Goal: Task Accomplishment & Management: Use online tool/utility

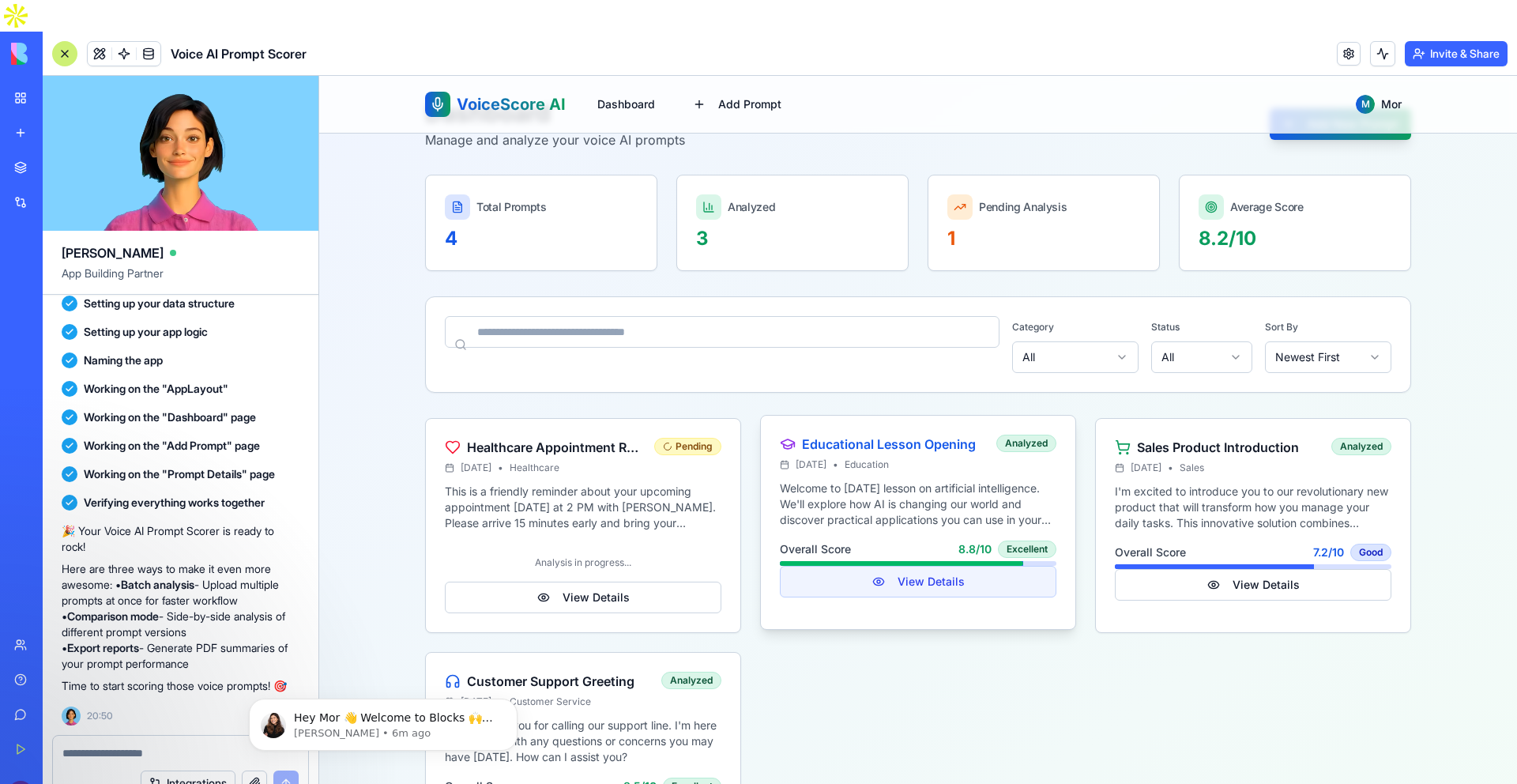
scroll to position [124, 0]
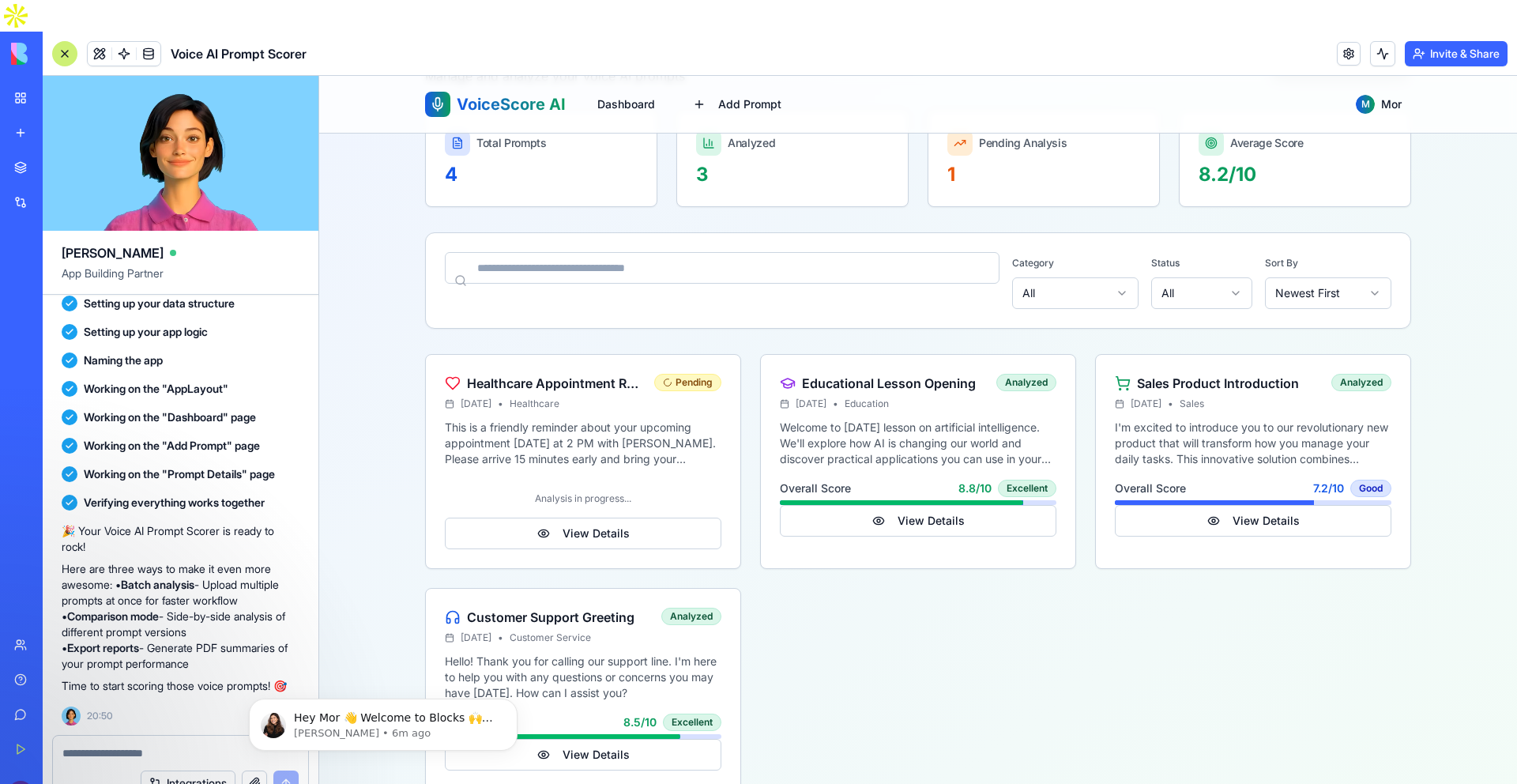
click at [413, 690] on main "Dashboard Manage and analyze your voice AI prompts Add New Prompt Total Prompts…" at bounding box center [918, 412] width 1012 height 806
click at [417, 736] on p "[PERSON_NAME] • 6m ago" at bounding box center [396, 733] width 204 height 14
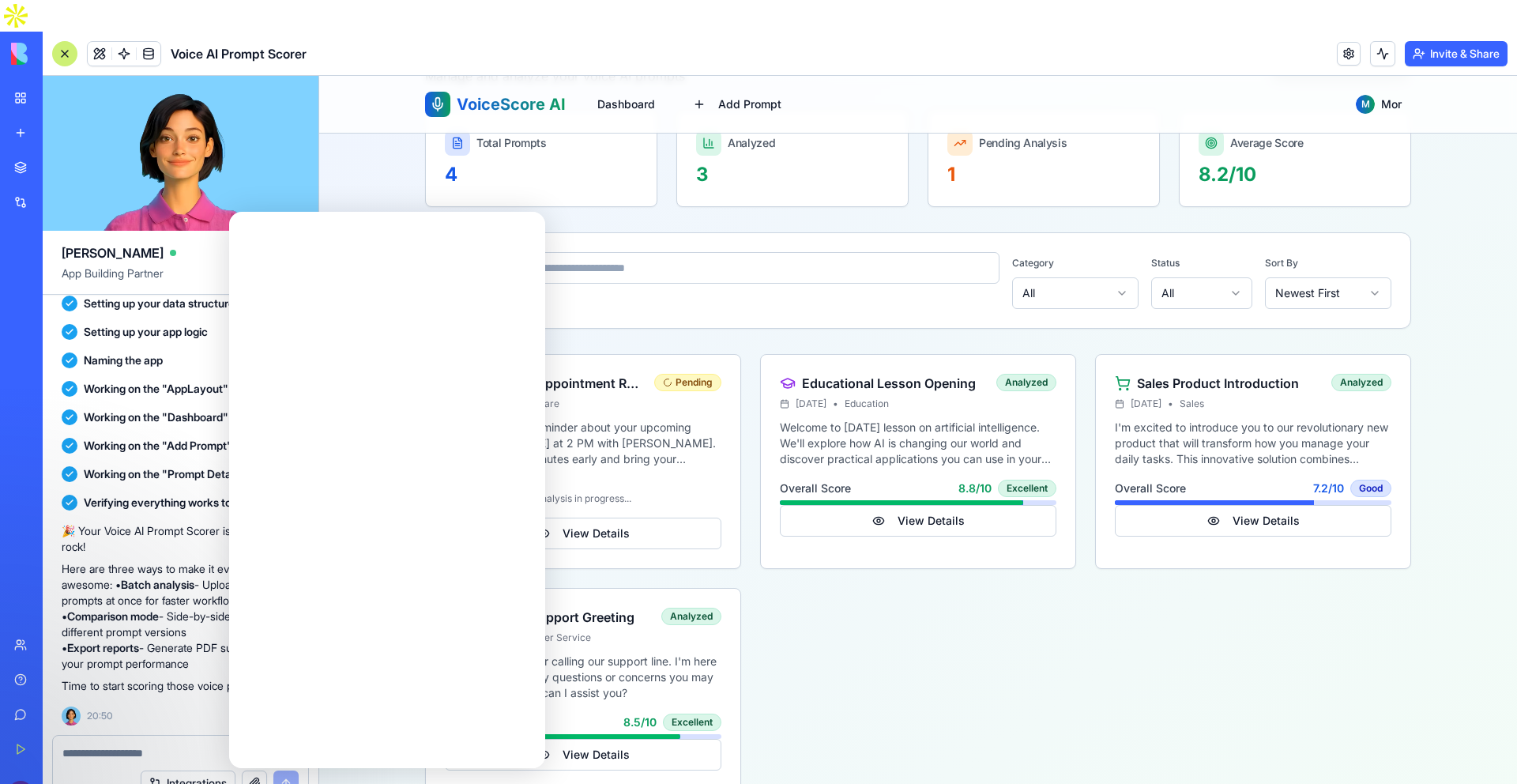
scroll to position [0, 0]
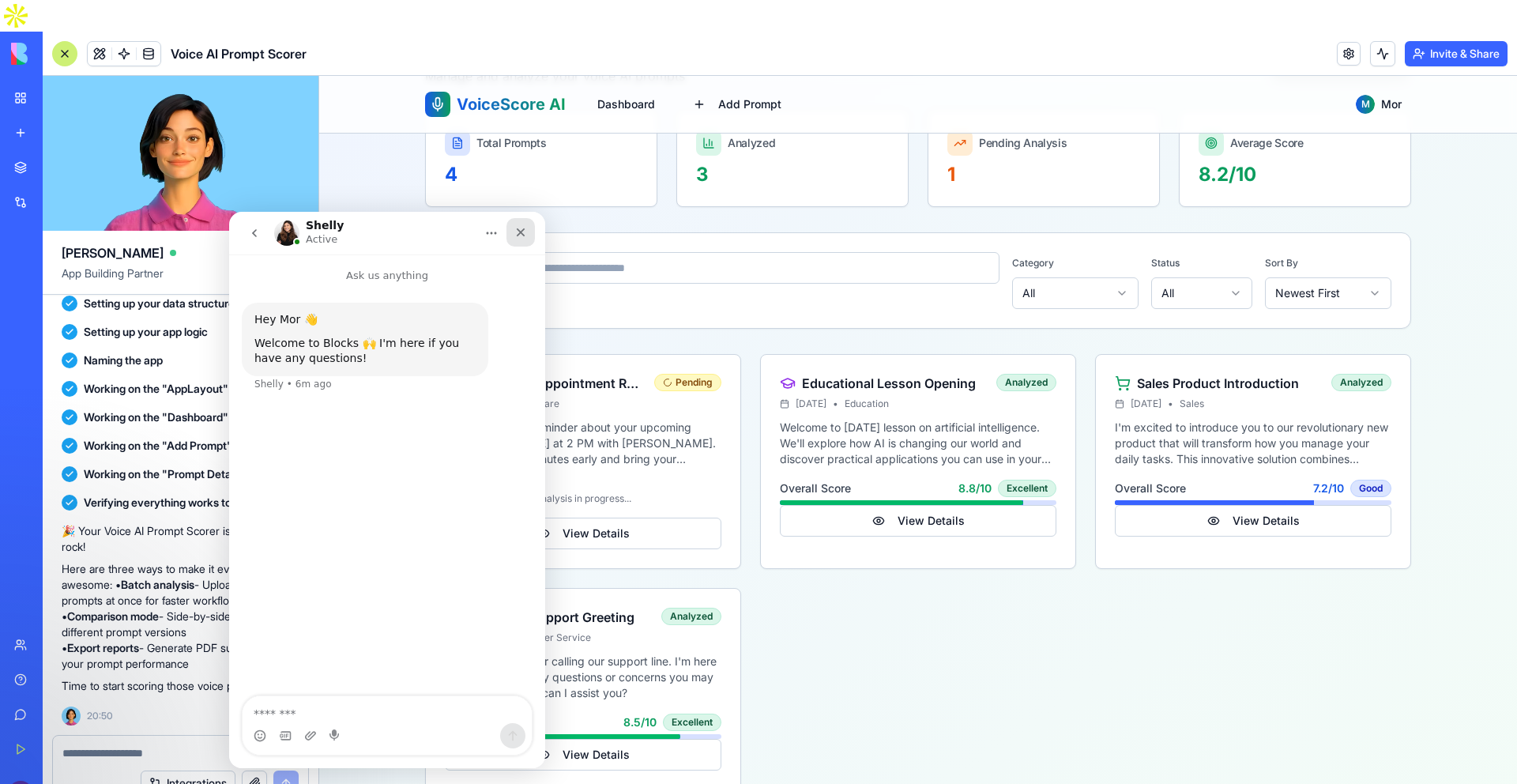
click at [522, 236] on icon "Close" at bounding box center [520, 231] width 12 height 12
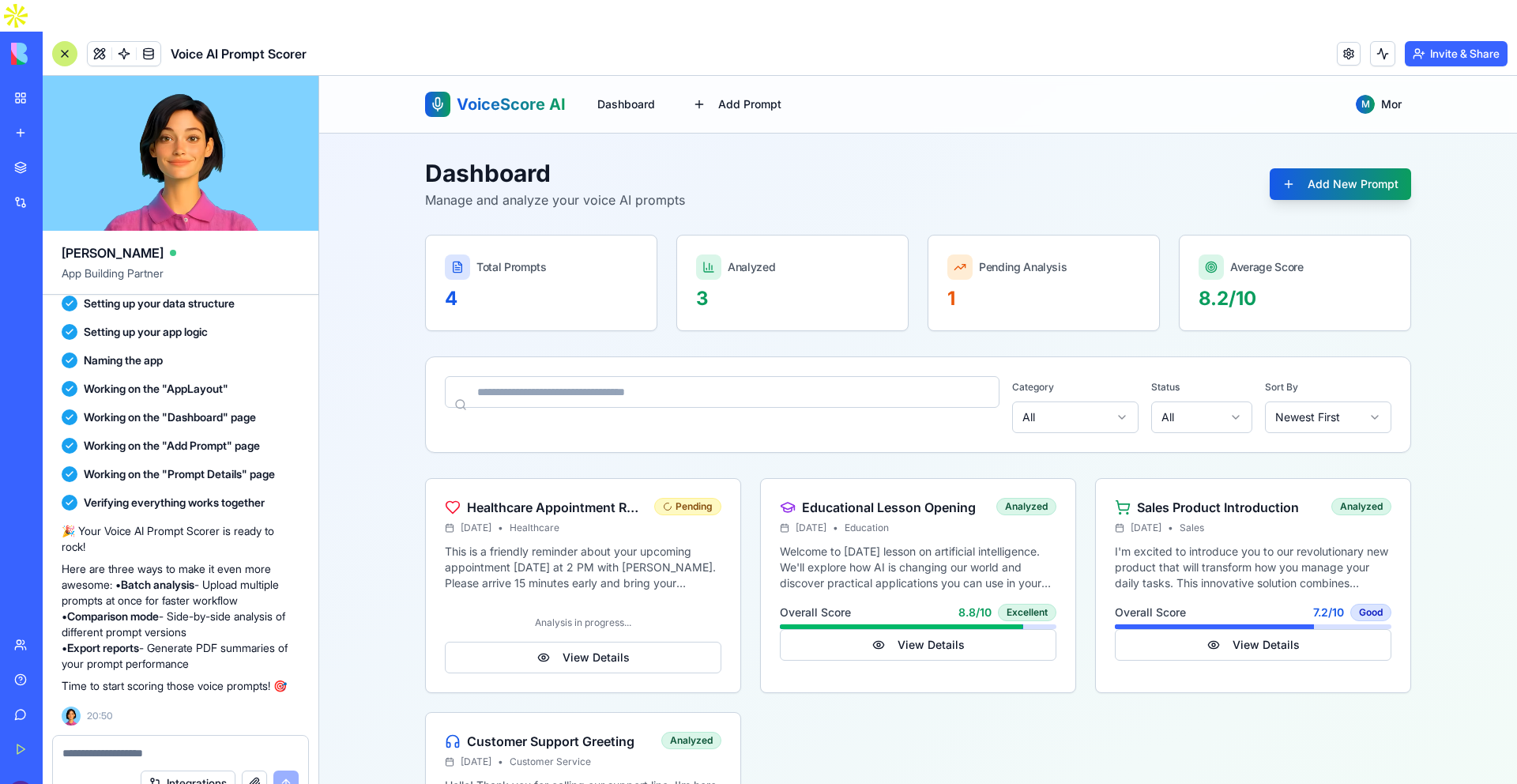
click at [473, 404] on input at bounding box center [722, 391] width 554 height 31
click at [1119, 414] on html "VoiceScore AI Dashboard Add Prompt M Mor Dashboard Manage and analyze your voic…" at bounding box center [918, 507] width 1198 height 863
click at [1516, 467] on iframe at bounding box center [918, 445] width 1198 height 740
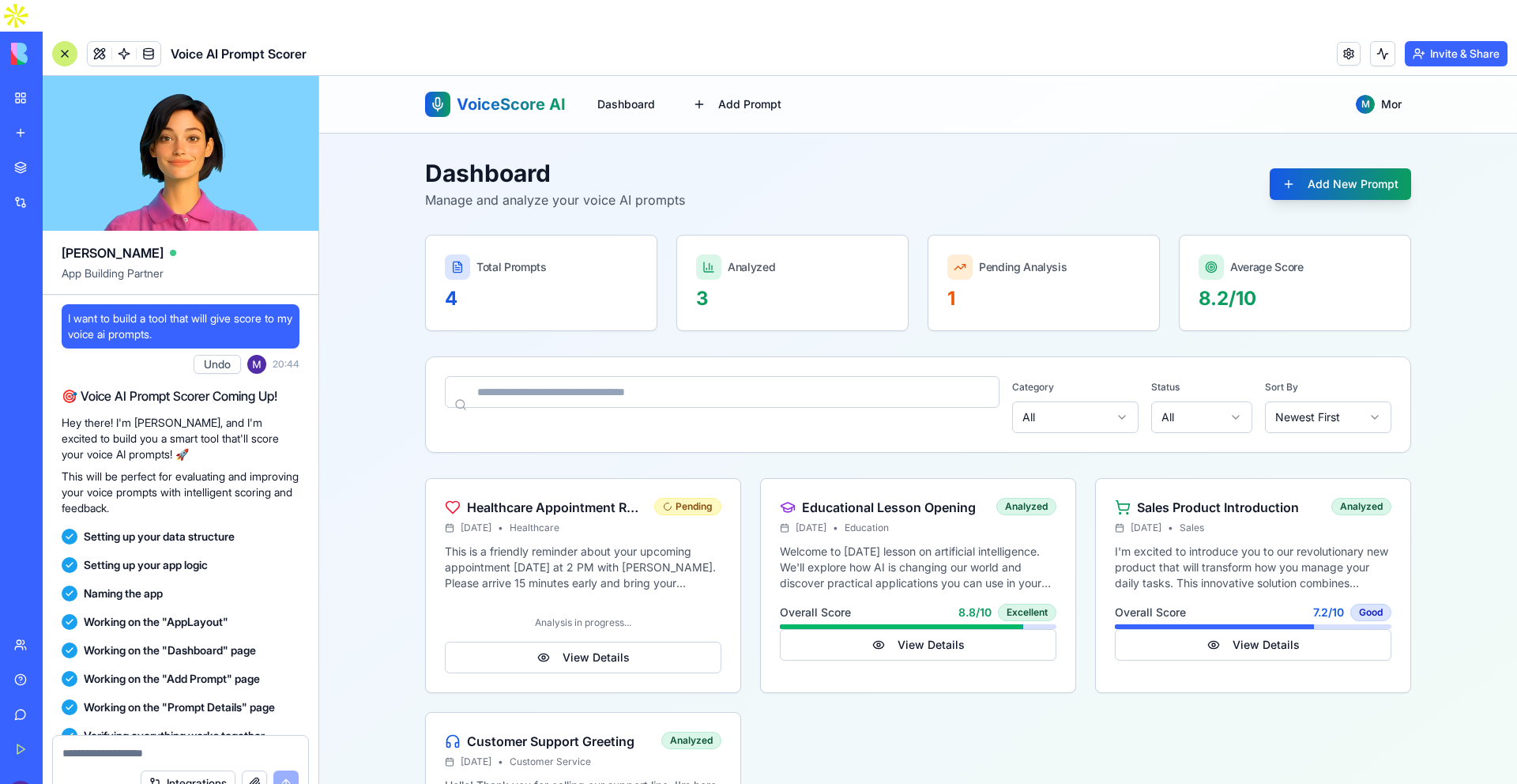
scroll to position [249, 0]
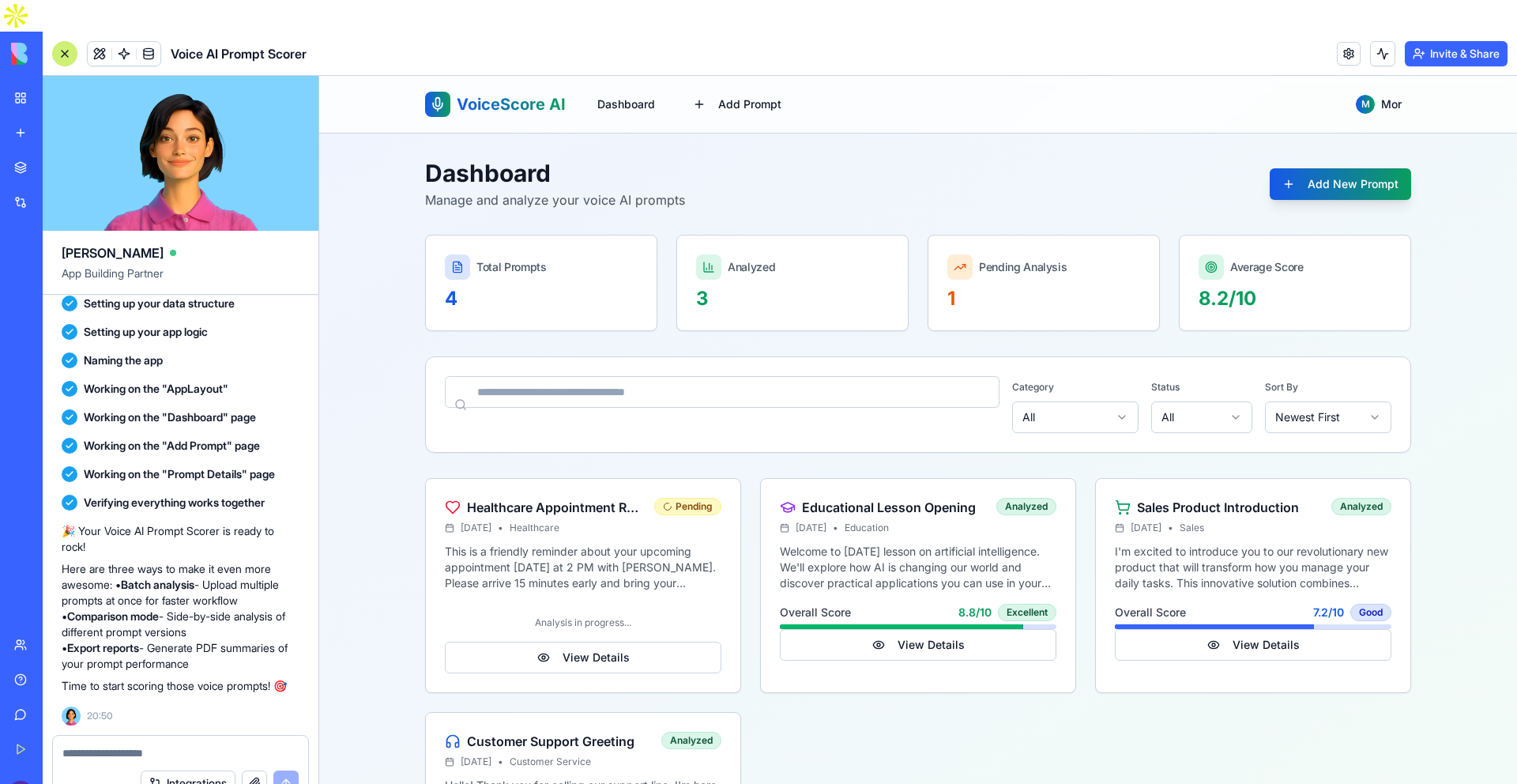
click at [719, 380] on input at bounding box center [722, 391] width 554 height 31
click at [1375, 42] on button at bounding box center [1383, 54] width 26 height 26
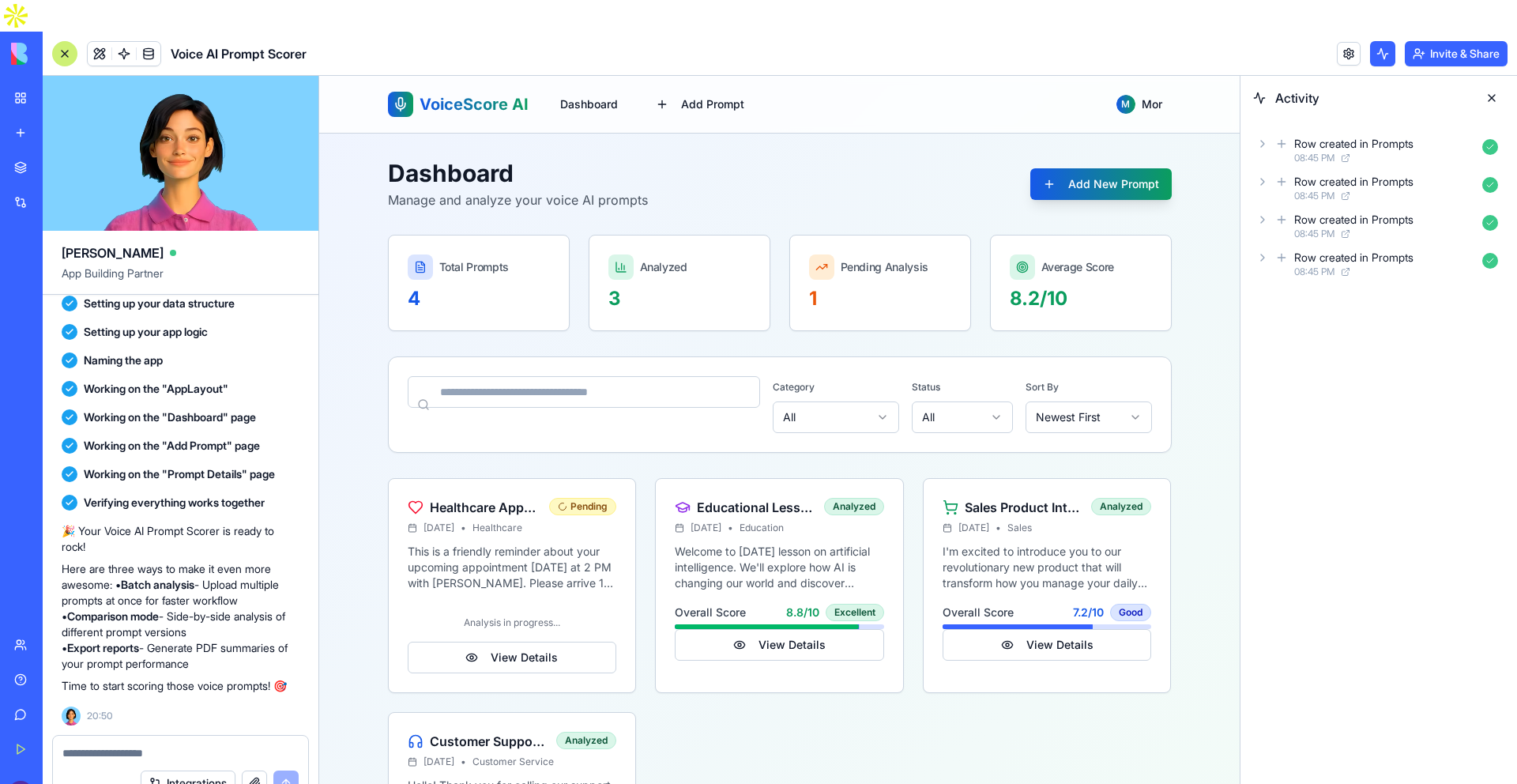
click at [1257, 251] on icon at bounding box center [1262, 257] width 12 height 12
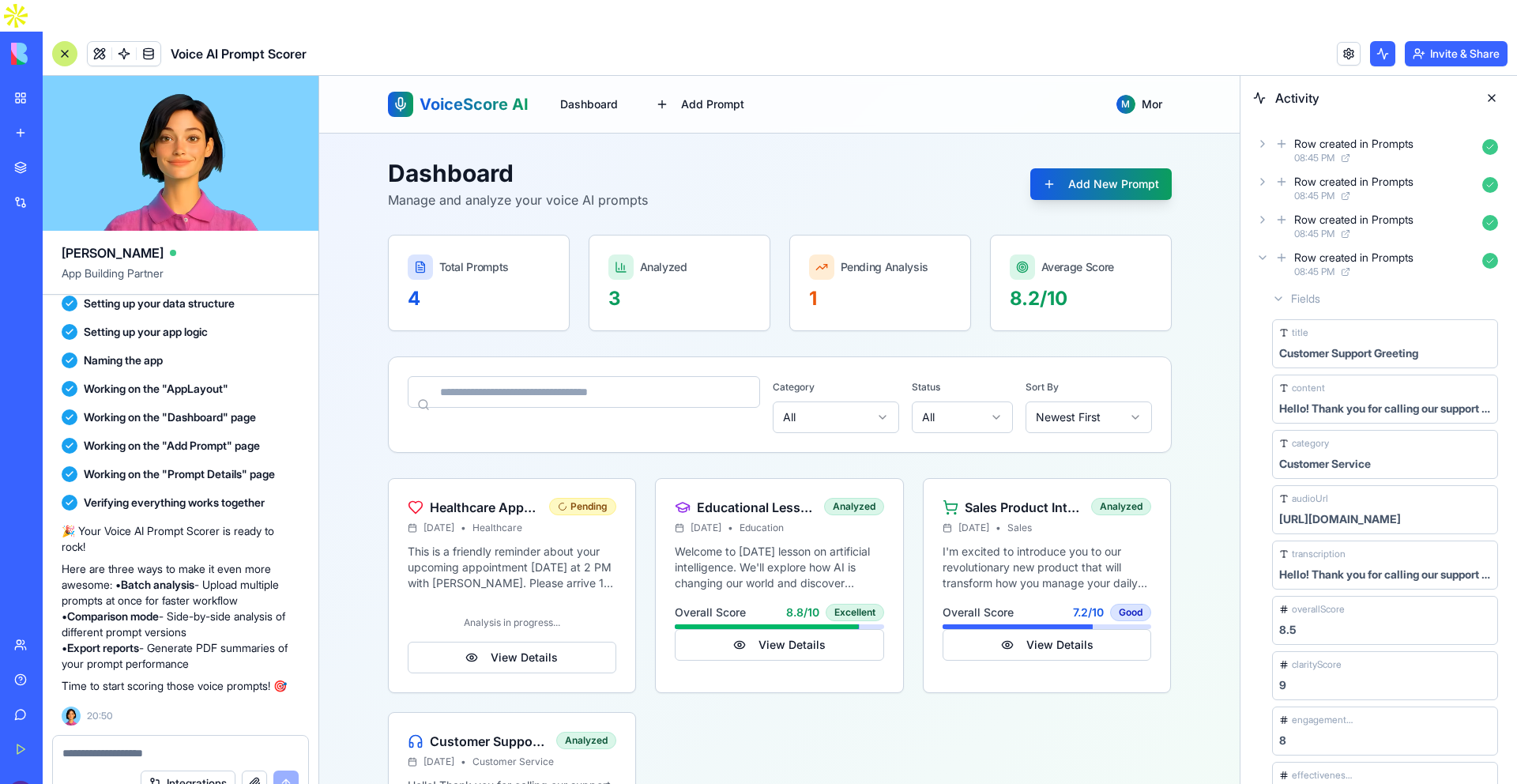
click at [1259, 251] on icon at bounding box center [1262, 257] width 12 height 12
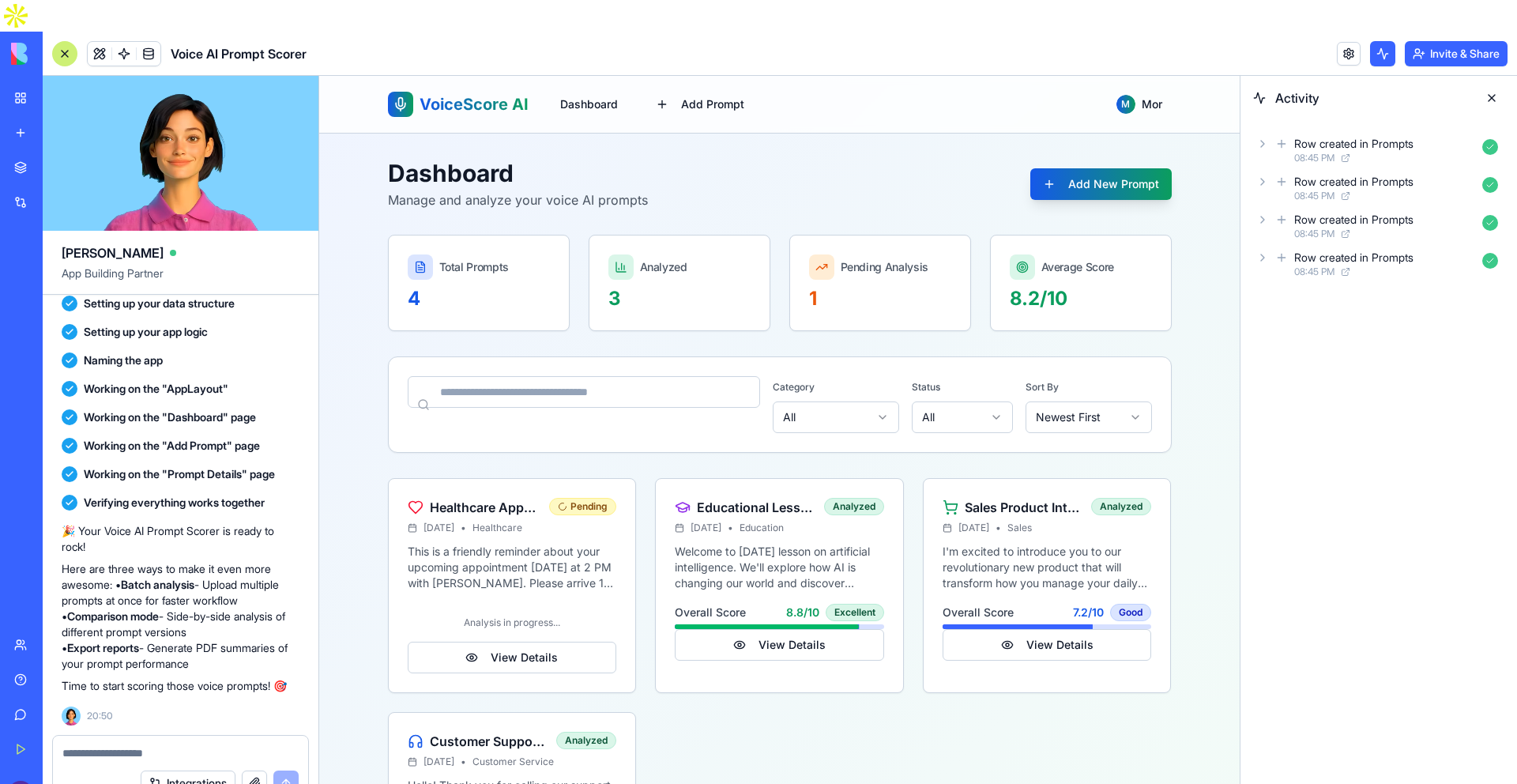
click at [1376, 31] on body "BETA My Workspace New app Marketplace Integrations Recent Untitled App AI Logo …" at bounding box center [758, 392] width 1517 height 784
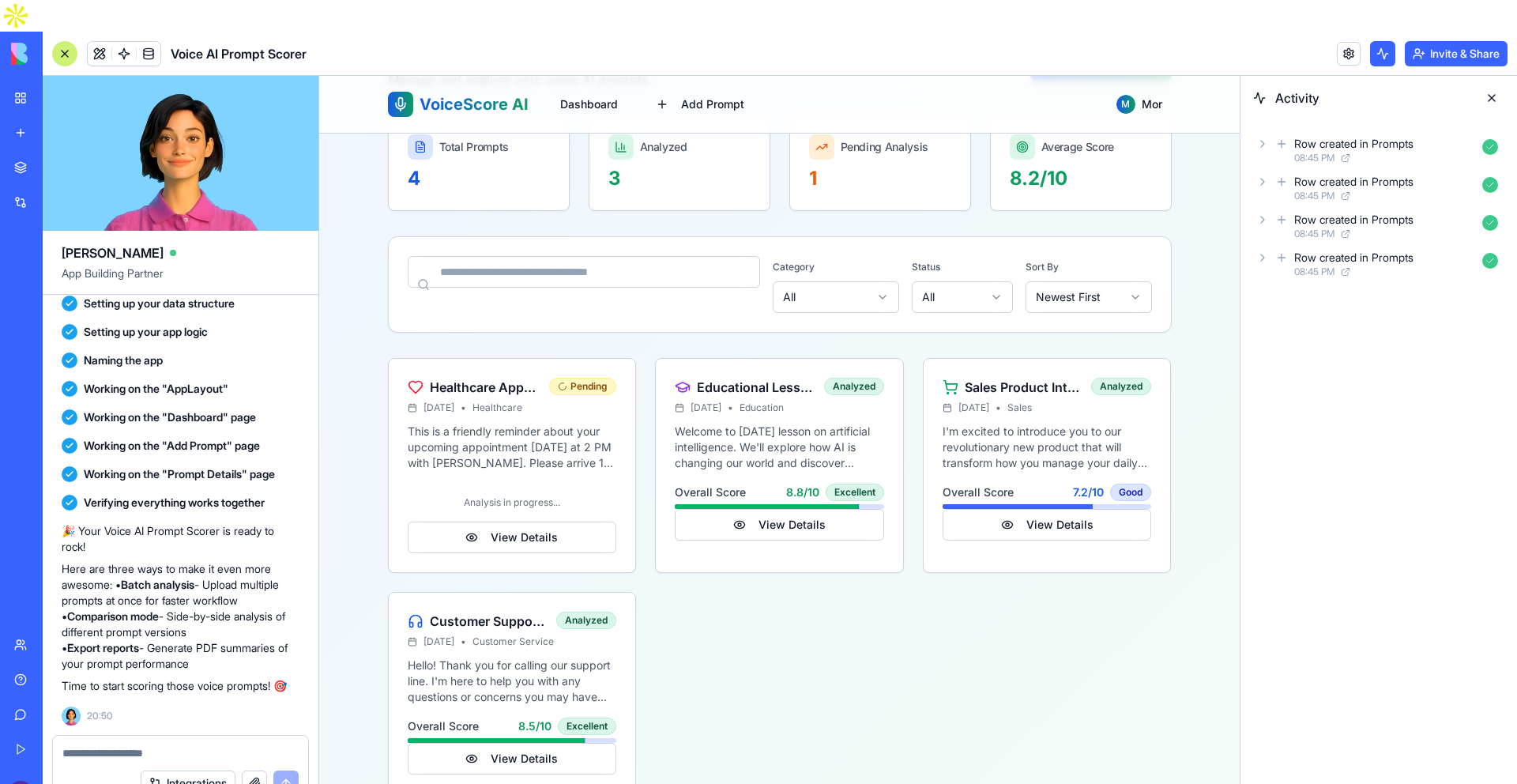
scroll to position [124, 0]
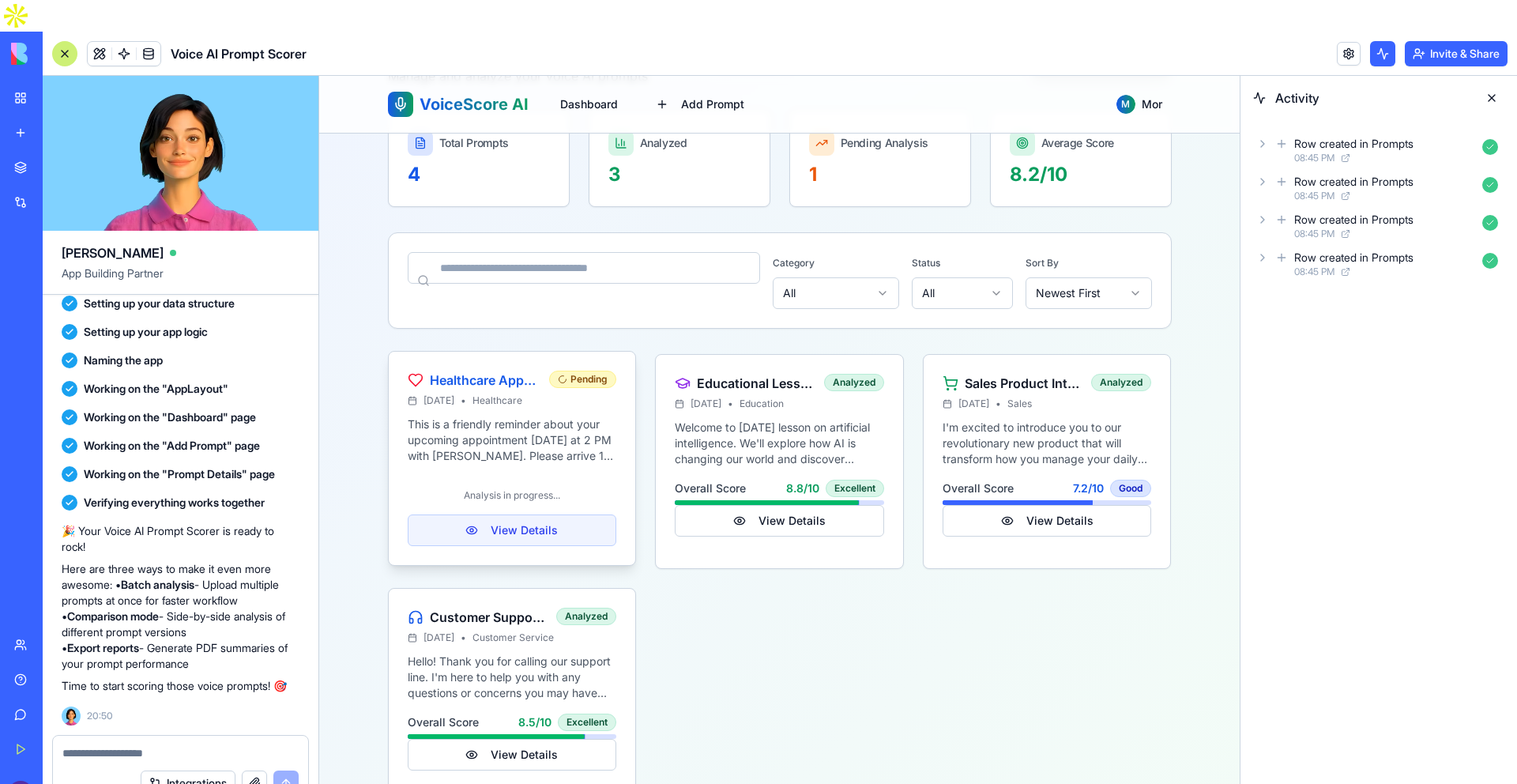
click at [503, 523] on button "View Details" at bounding box center [513, 530] width 210 height 31
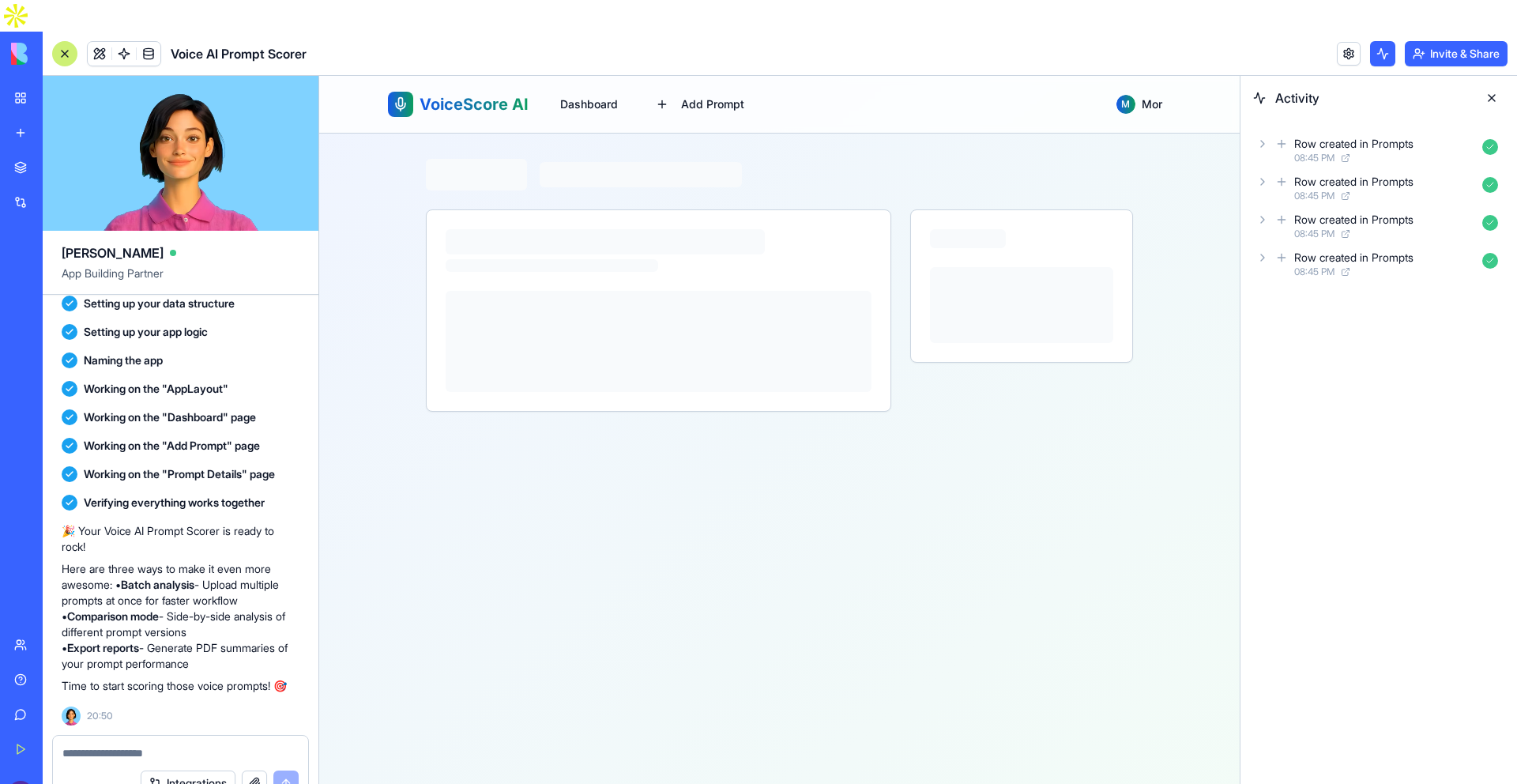
scroll to position [0, 0]
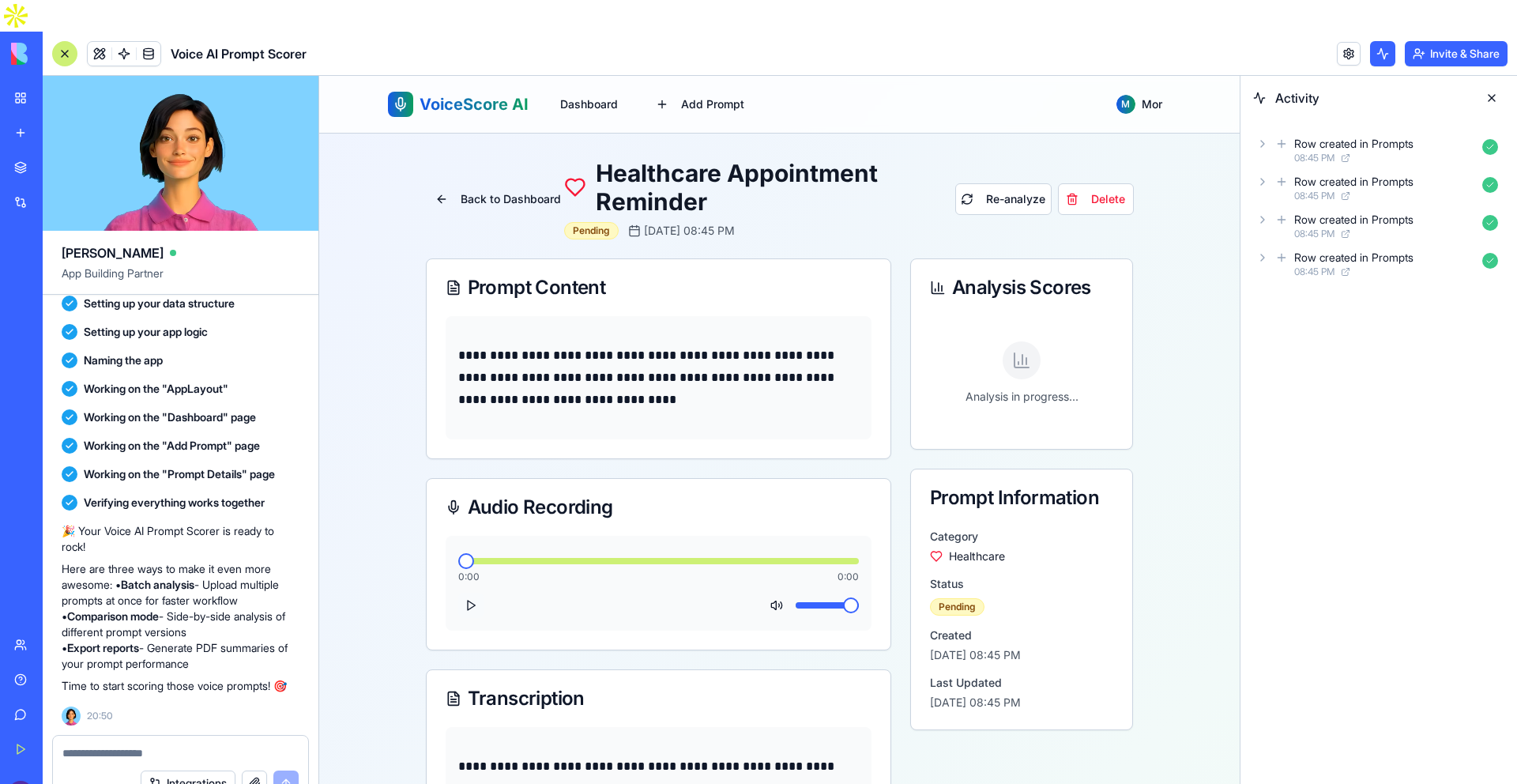
click at [469, 610] on button at bounding box center [470, 605] width 26 height 26
click at [443, 199] on button "Back to Dashboard" at bounding box center [498, 199] width 145 height 28
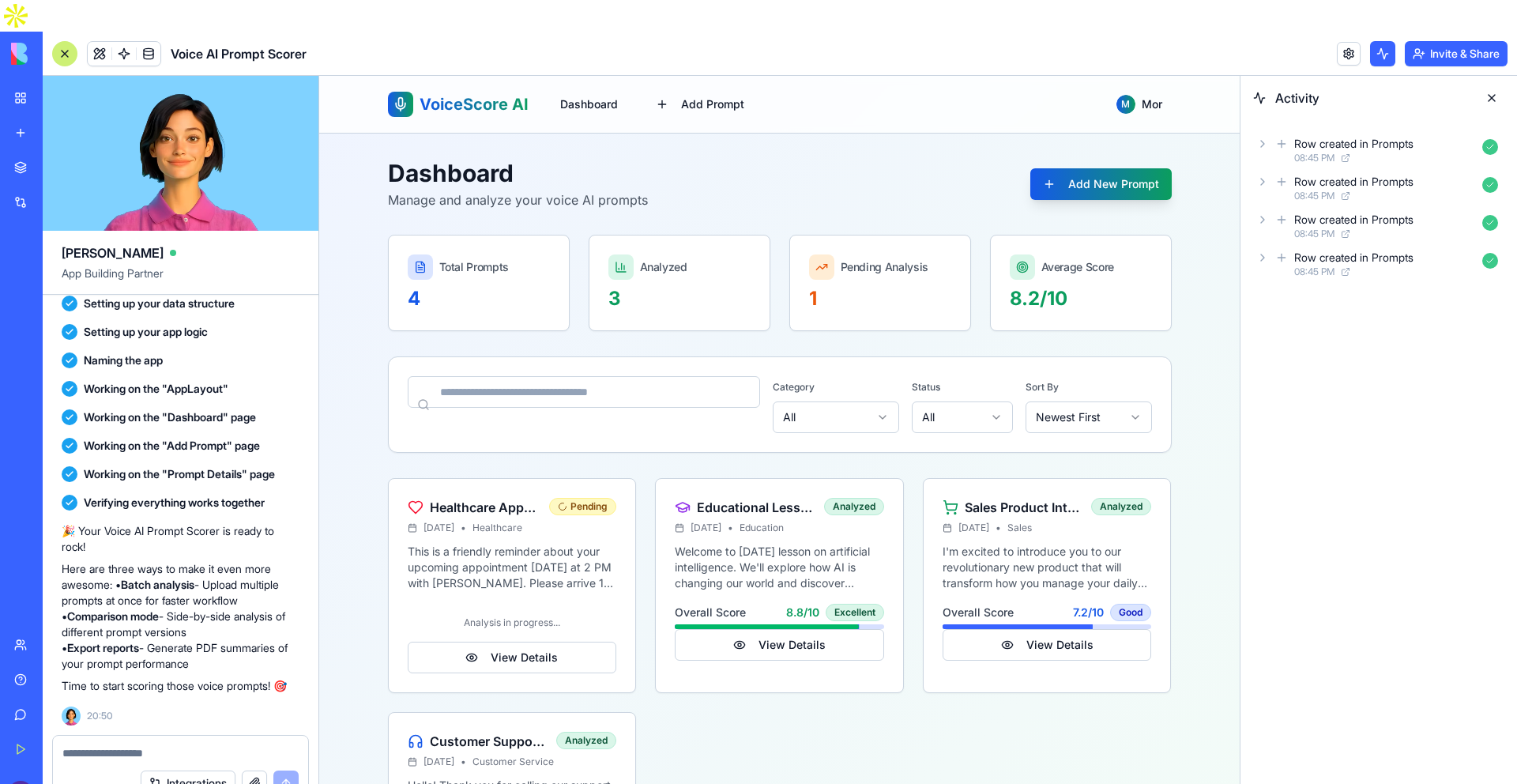
click at [200, 771] on button "Integrations" at bounding box center [188, 783] width 94 height 26
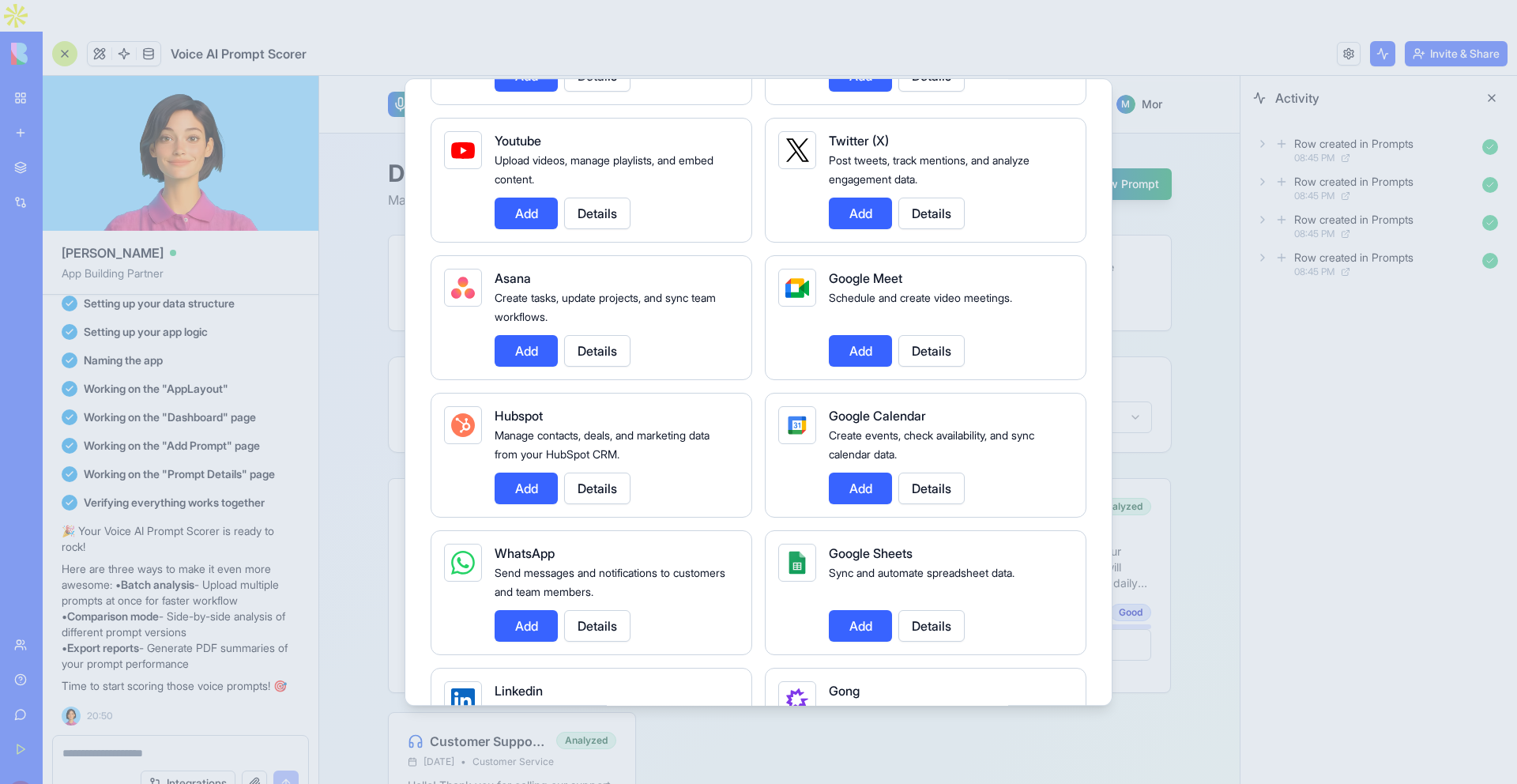
scroll to position [435, 0]
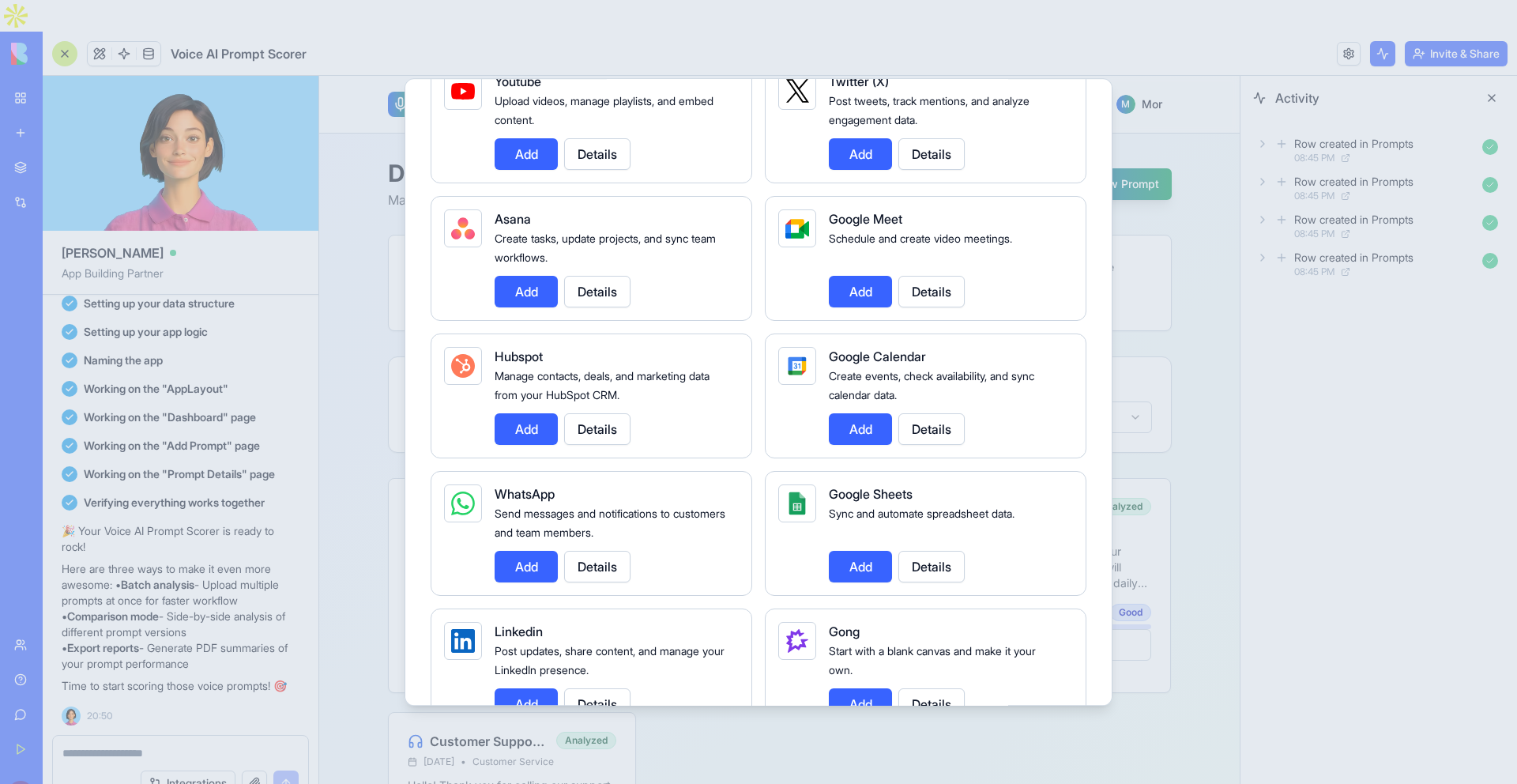
click at [871, 570] on button "Add" at bounding box center [861, 566] width 63 height 31
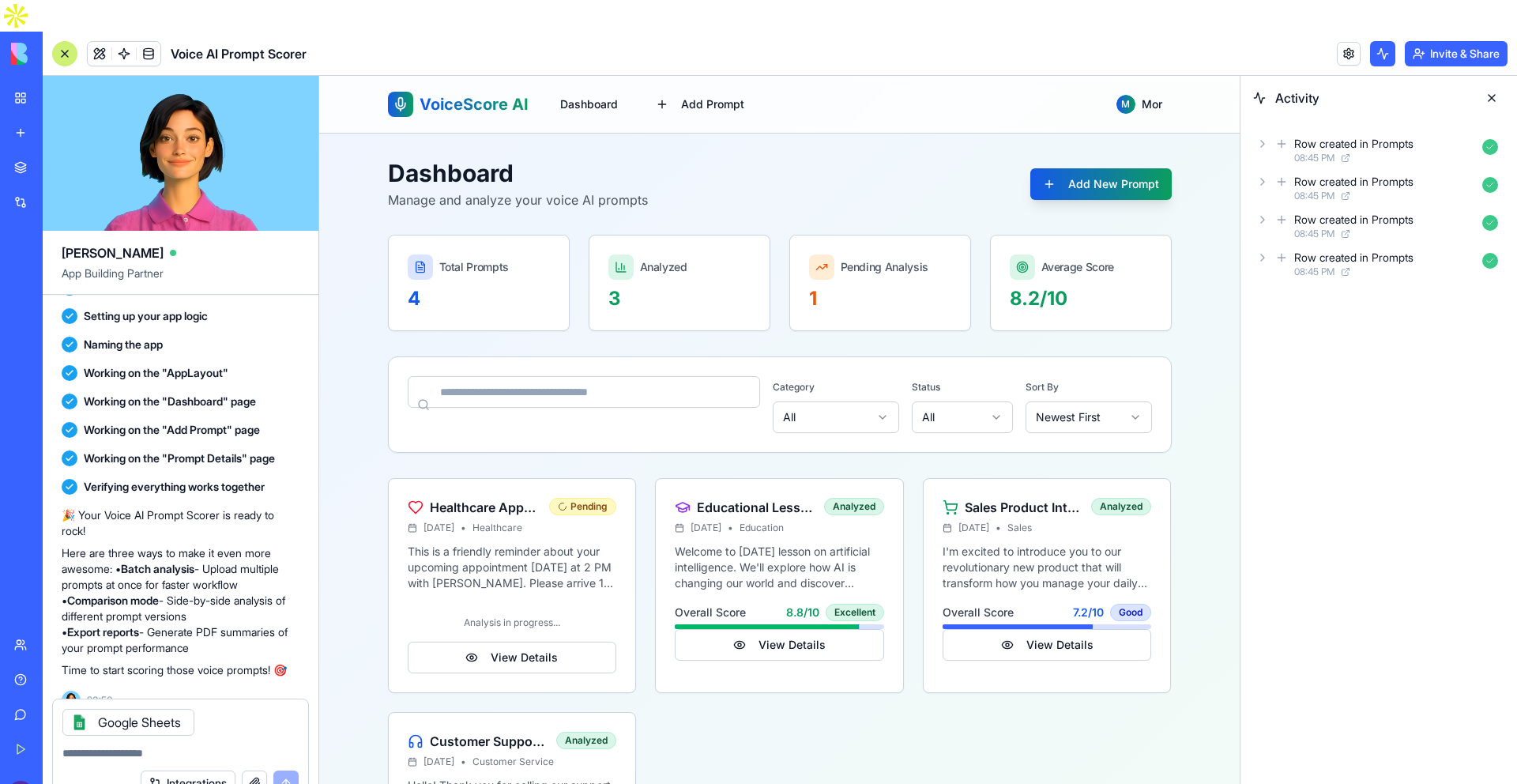
click at [185, 736] on div at bounding box center [180, 748] width 255 height 26
click at [185, 745] on textarea at bounding box center [180, 753] width 236 height 16
type textarea "*"
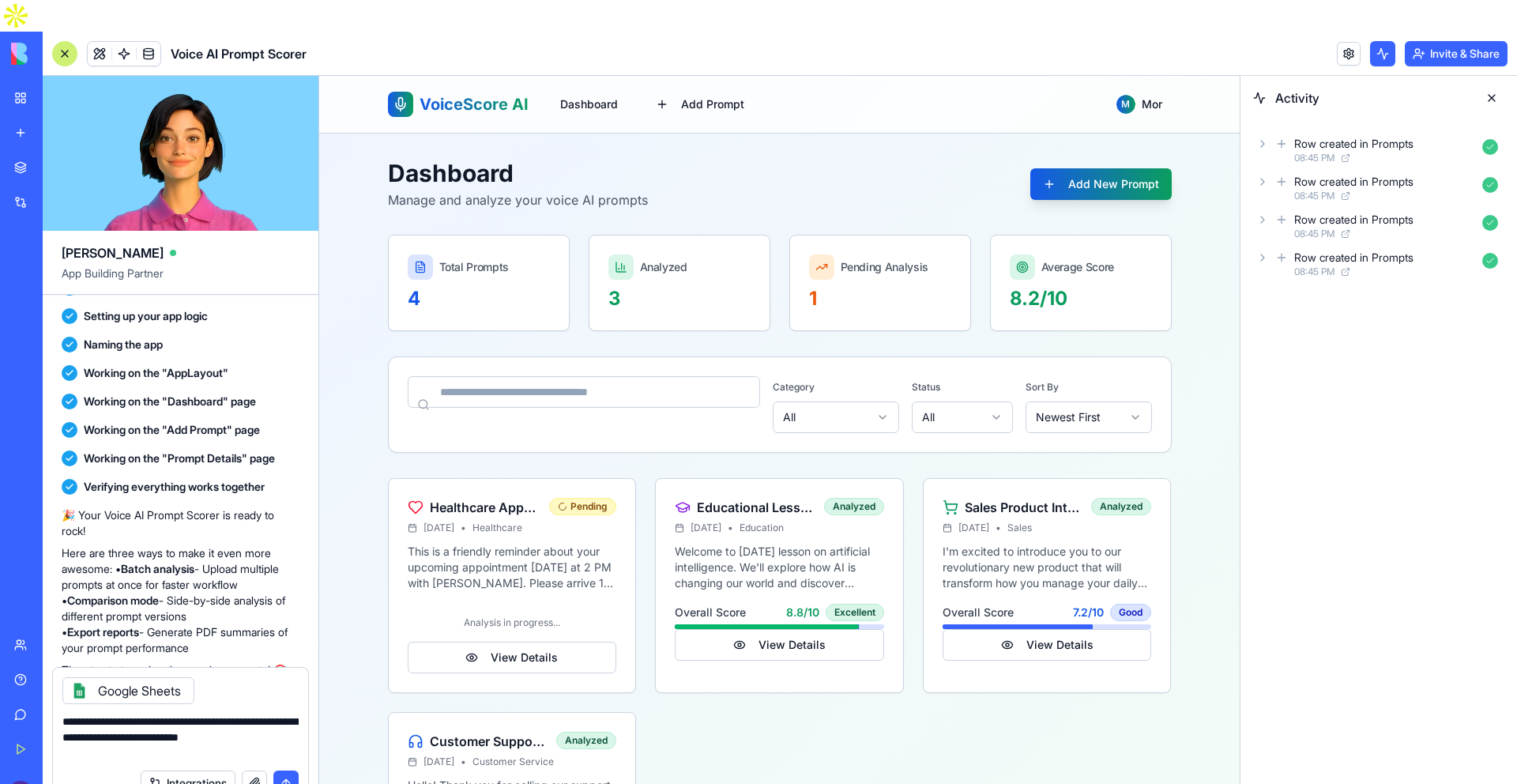
type textarea "**********"
